Goal: Transaction & Acquisition: Purchase product/service

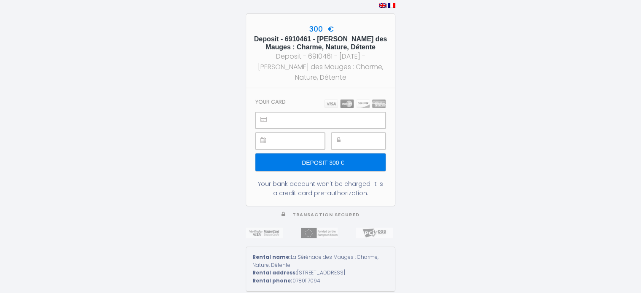
click at [335, 160] on input "Deposit 300 €" at bounding box center [321, 162] width 130 height 18
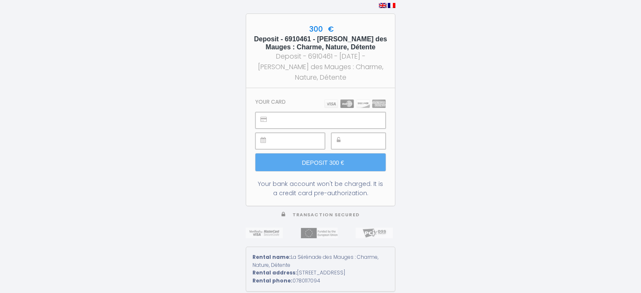
scroll to position [7, 0]
click at [334, 100] on img at bounding box center [355, 104] width 61 height 8
click at [406, 123] on div "300 € Deposit - 6910461 - Jean-Louis ALLAIRE - La Sérénade des Mauges : Charme,…" at bounding box center [320, 146] width 641 height 293
click at [329, 104] on img at bounding box center [355, 104] width 61 height 8
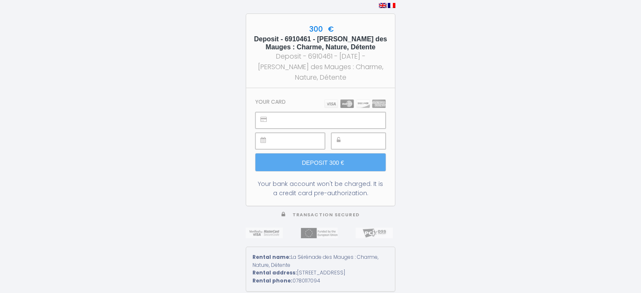
scroll to position [7, 0]
click at [454, 122] on div "300 € Deposit - 6910461 - Jean-Louis ALLAIRE - La Sérénade des Mauges : Charme,…" at bounding box center [320, 146] width 641 height 293
drag, startPoint x: 439, startPoint y: 132, endPoint x: 411, endPoint y: 177, distance: 53.1
click at [411, 177] on div "300 € Deposit - 6910461 - Jean-Louis ALLAIRE - La Sérénade des Mauges : Charme,…" at bounding box center [320, 146] width 641 height 293
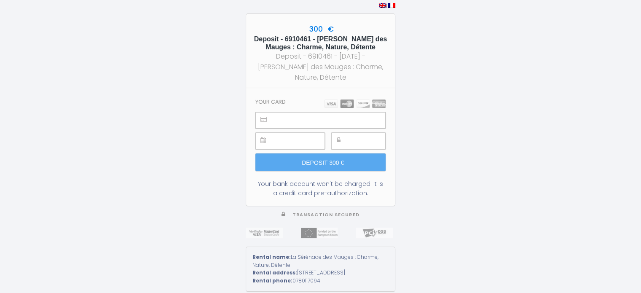
click at [427, 156] on div "300 € Deposit - 6910461 - Jean-Louis ALLAIRE - La Sérénade des Mauges : Charme,…" at bounding box center [320, 146] width 641 height 293
click at [409, 97] on div "300 € Deposit - 6910461 - Jean-Louis ALLAIRE - La Sérénade des Mauges : Charme,…" at bounding box center [320, 146] width 641 height 293
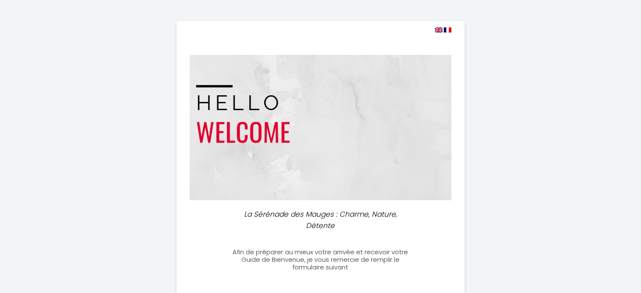
select select
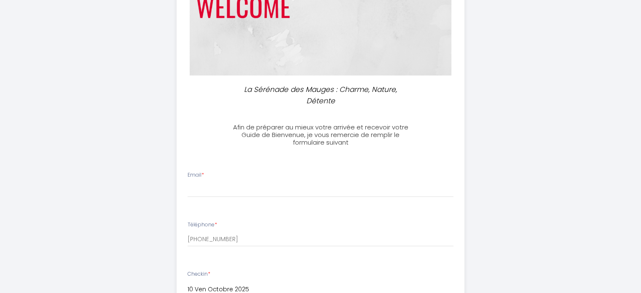
scroll to position [140, 0]
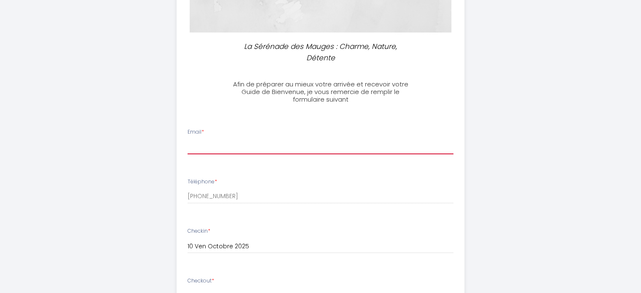
click at [218, 144] on input "Email *" at bounding box center [321, 146] width 266 height 15
type input "jeanlouisallaire@live.fr"
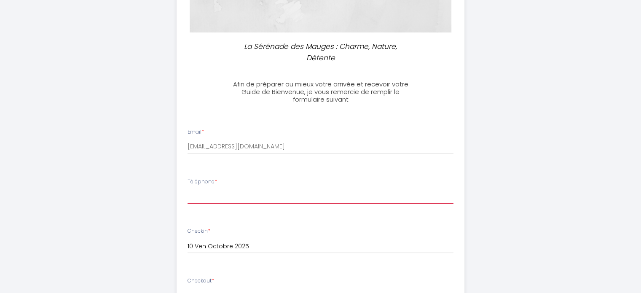
type input "617413223"
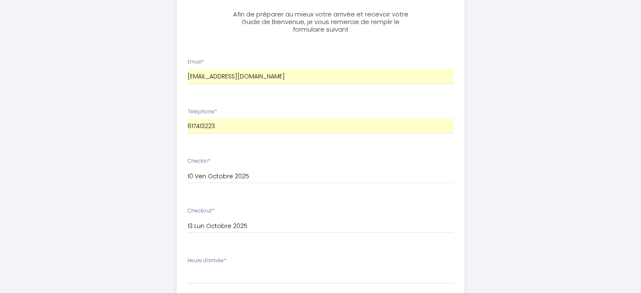
scroll to position [308, 0]
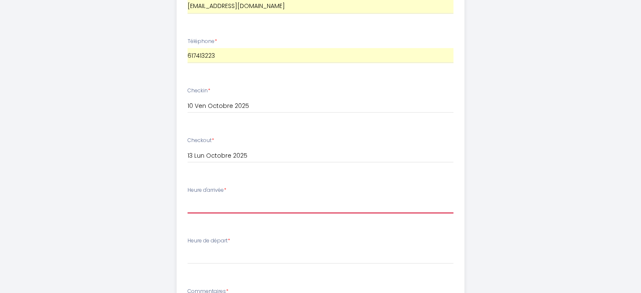
click at [199, 204] on select "17:00 17:30 18:00 18:30 19:00 19:30 20:00 20:30 21:00 21:30 22:00 22:30 23:00 2…" at bounding box center [321, 205] width 266 height 16
select select "17:00"
click at [188, 197] on select "17:00 17:30 18:00 18:30 19:00 19:30 20:00 20:30 21:00 21:30 22:00 22:30 23:00 2…" at bounding box center [321, 205] width 266 height 16
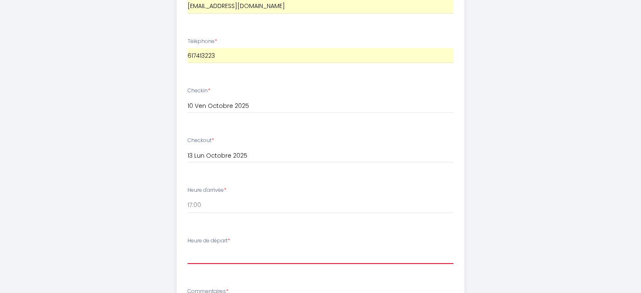
click at [195, 258] on select "00:00 00:30 01:00 01:30 02:00 02:30 03:00 03:30 04:00 04:30 05:00 05:30 06:00 0…" at bounding box center [321, 256] width 266 height 16
select select "10:00"
click at [188, 248] on select "00:00 00:30 01:00 01:30 02:00 02:30 03:00 03:30 04:00 04:30 05:00 05:30 06:00 0…" at bounding box center [321, 256] width 266 height 16
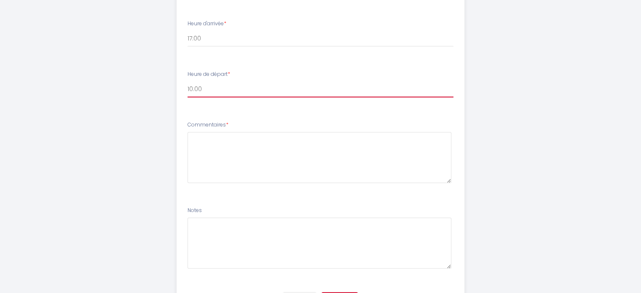
scroll to position [451, 0]
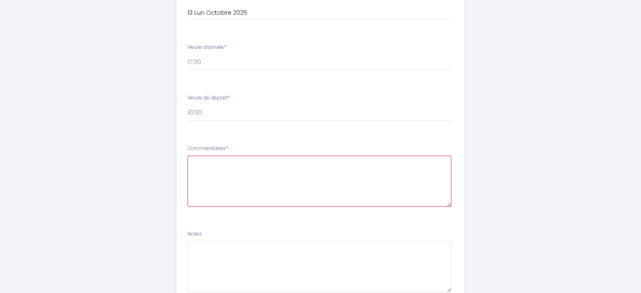
click at [196, 167] on textarea at bounding box center [320, 181] width 264 height 51
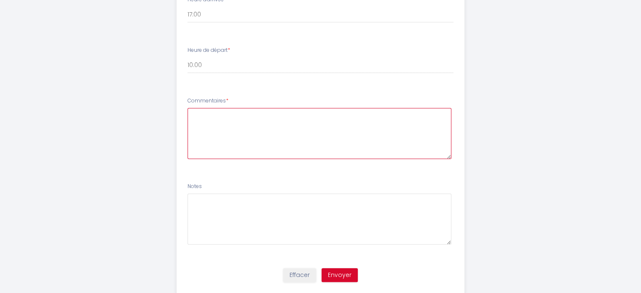
scroll to position [521, 0]
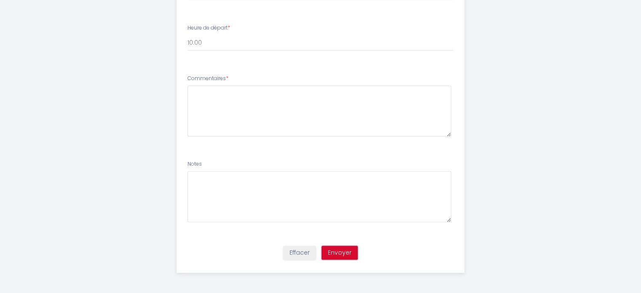
click at [339, 251] on button "Envoyer" at bounding box center [340, 253] width 36 height 14
click at [194, 104] on textarea at bounding box center [320, 111] width 264 height 51
type textarea "Ras"
click at [189, 178] on textarea at bounding box center [320, 196] width 264 height 51
type textarea "Ras"
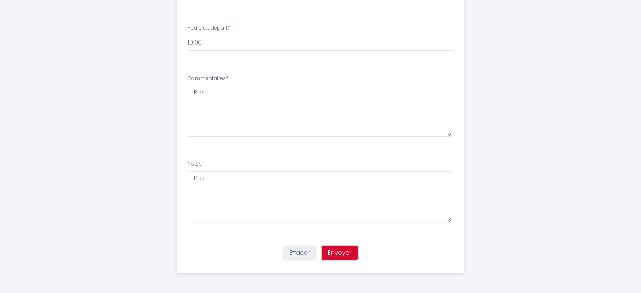
click at [344, 252] on button "Envoyer" at bounding box center [340, 253] width 36 height 14
select select "10:00"
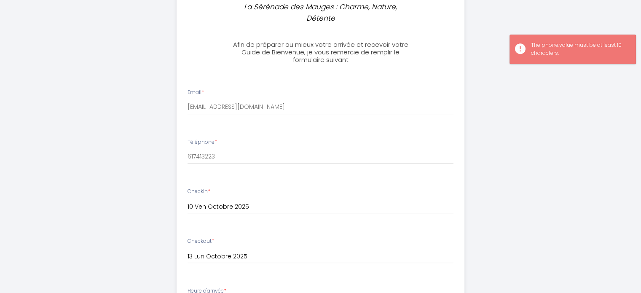
scroll to position [211, 0]
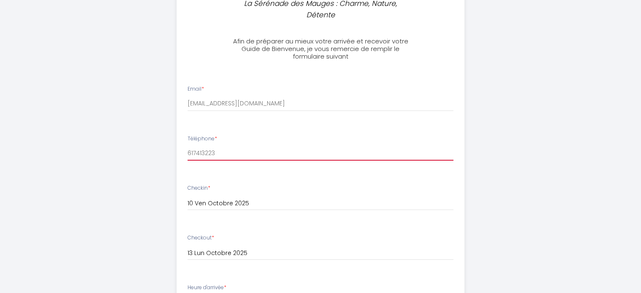
click at [188, 151] on input "617413223" at bounding box center [321, 152] width 266 height 15
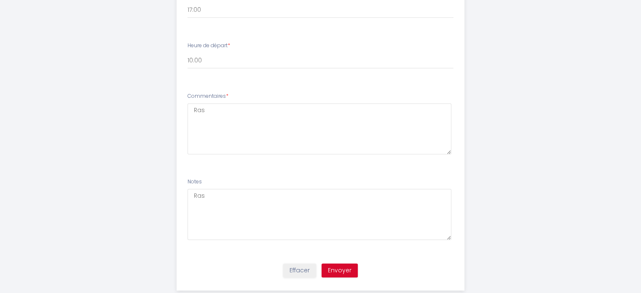
scroll to position [521, 0]
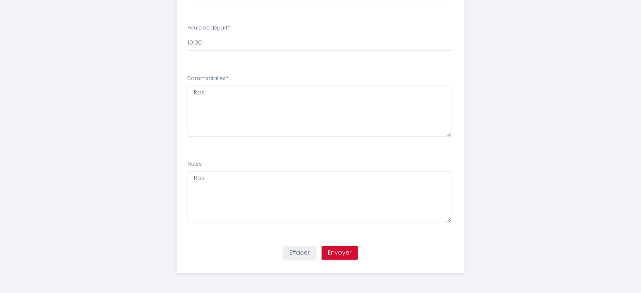
type input "0617413223"
click at [337, 255] on button "Envoyer" at bounding box center [340, 253] width 36 height 14
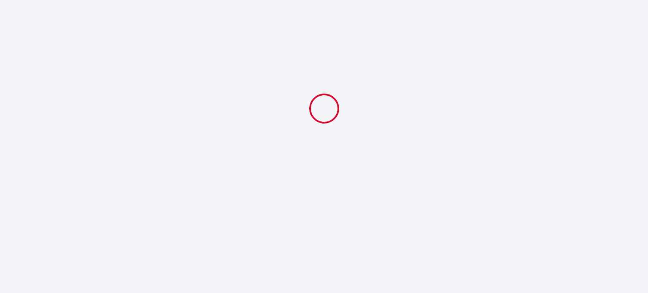
select select "10:00"
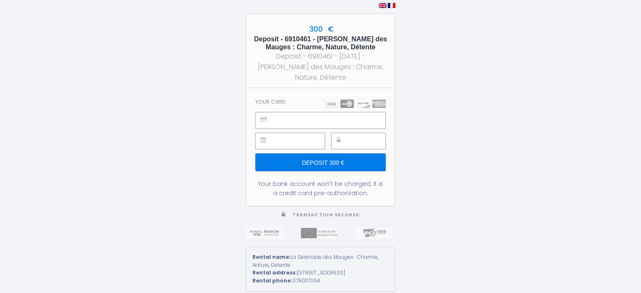
click at [334, 159] on input "Deposit 300 €" at bounding box center [321, 162] width 130 height 18
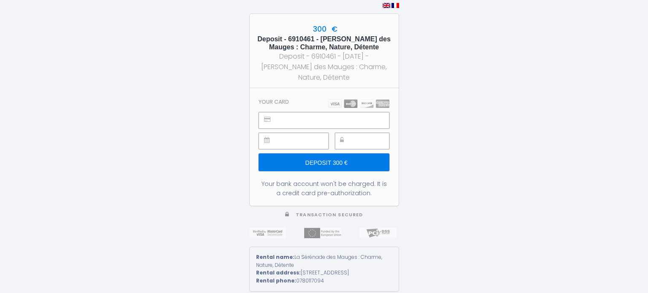
type input "Deposit 300 €"
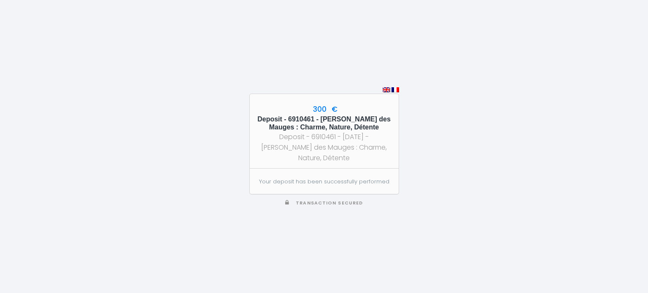
click at [393, 87] on img at bounding box center [395, 89] width 8 height 5
